Goal: Book appointment/travel/reservation

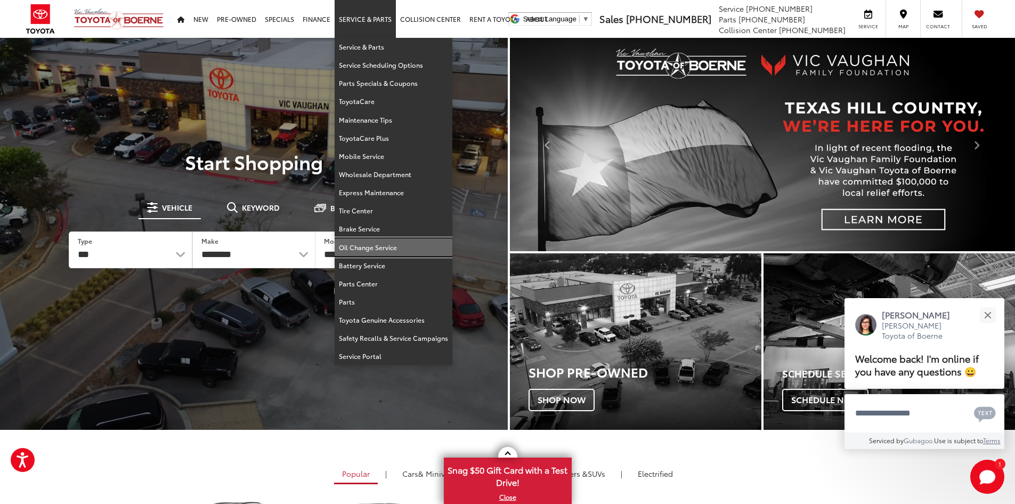
drag, startPoint x: 353, startPoint y: 245, endPoint x: 357, endPoint y: 225, distance: 20.2
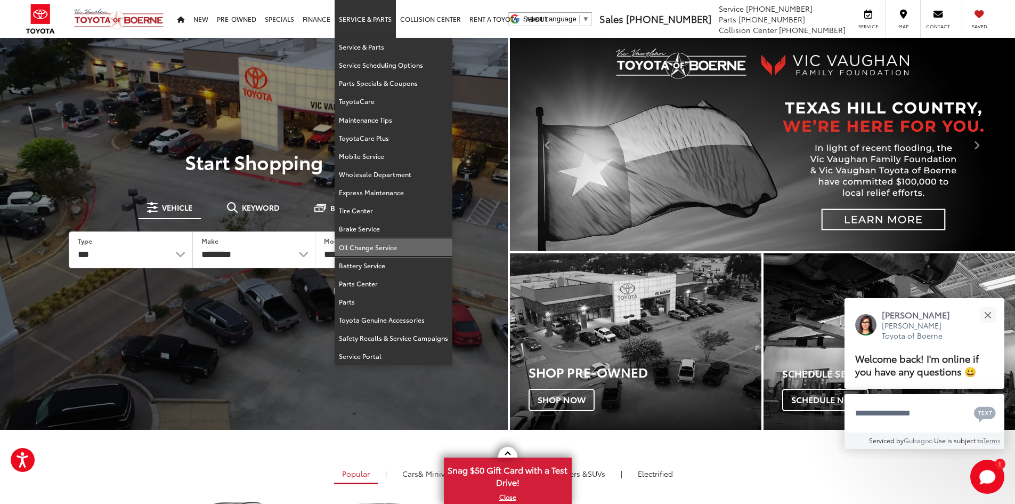
click at [353, 245] on link "Oil Change Service" at bounding box center [394, 247] width 118 height 18
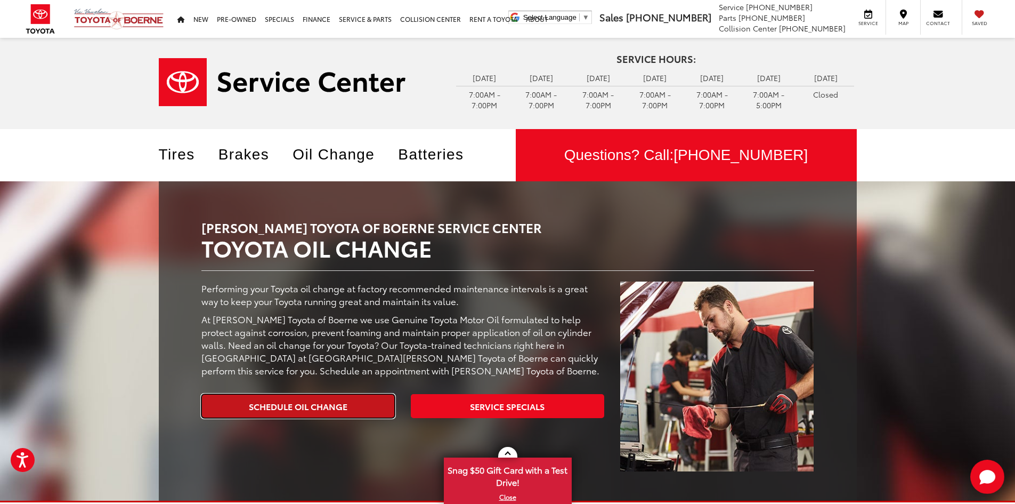
click at [270, 402] on link "Schedule Oil Change" at bounding box center [297, 406] width 193 height 24
